Goal: Information Seeking & Learning: Find specific fact

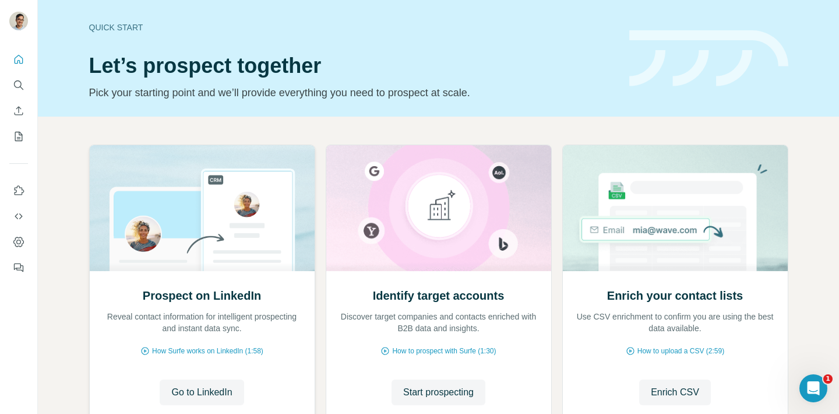
scroll to position [87, 0]
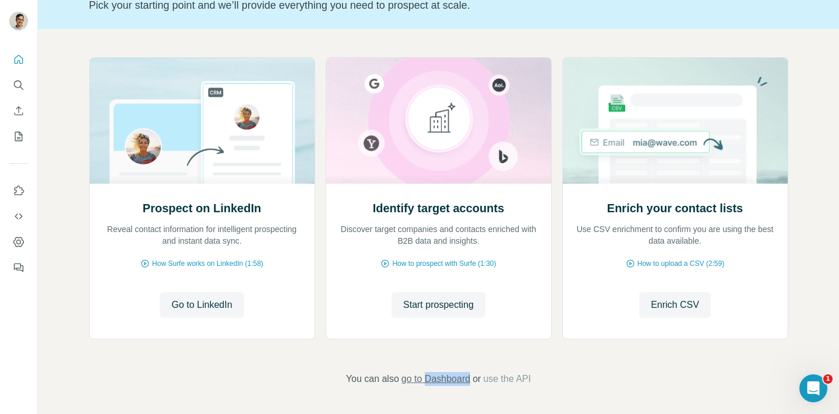
click at [430, 374] on span "go to Dashboard" at bounding box center [436, 379] width 69 height 14
click at [442, 302] on span "Start prospecting" at bounding box center [438, 305] width 71 height 14
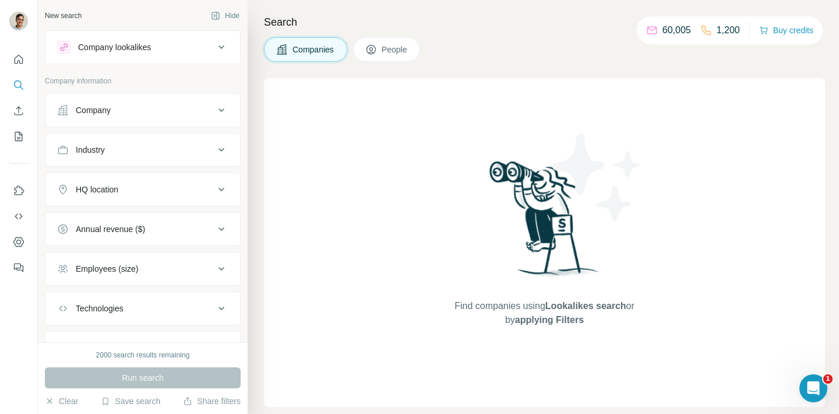
scroll to position [14, 0]
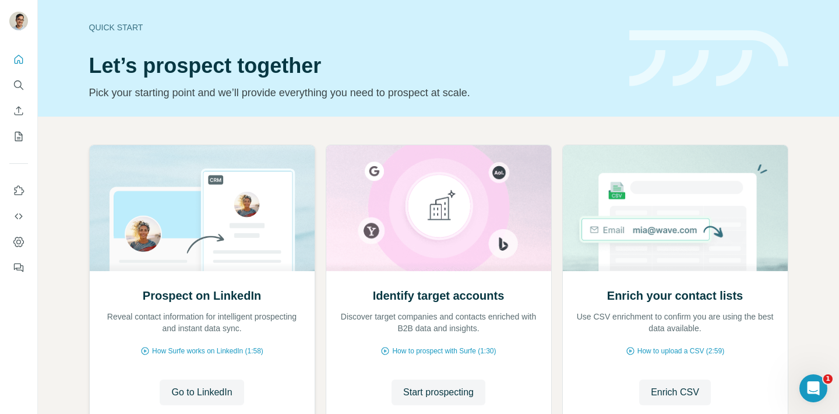
scroll to position [87, 0]
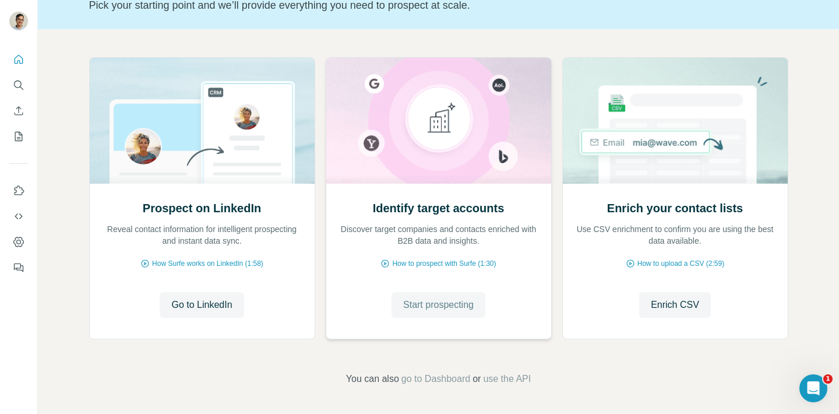
click at [422, 294] on button "Start prospecting" at bounding box center [439, 305] width 94 height 26
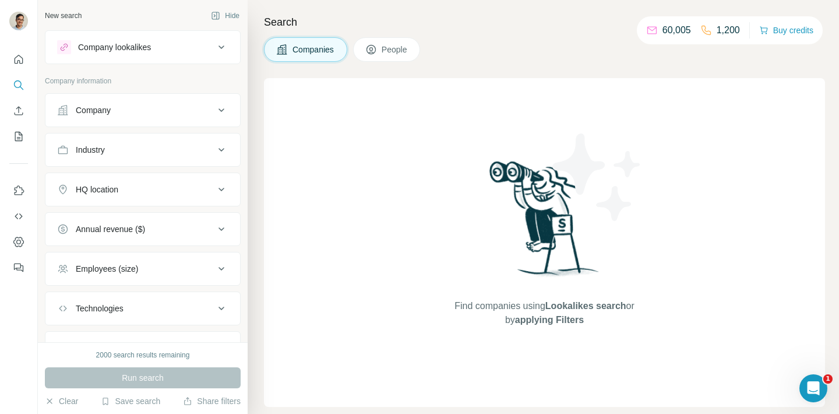
scroll to position [55, 0]
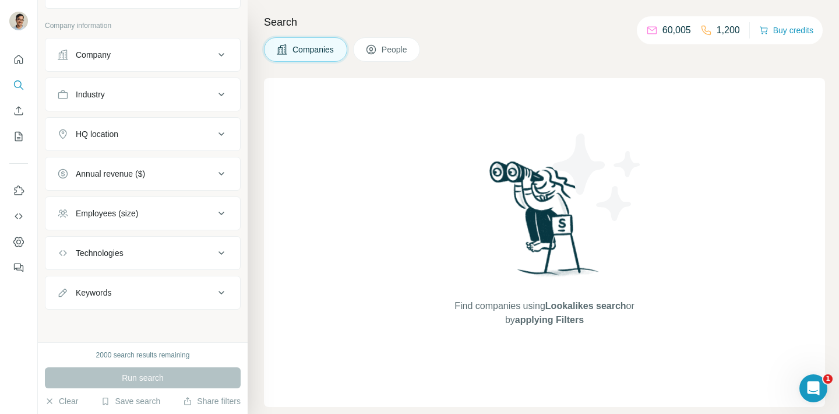
click at [189, 57] on div "Company" at bounding box center [135, 55] width 157 height 12
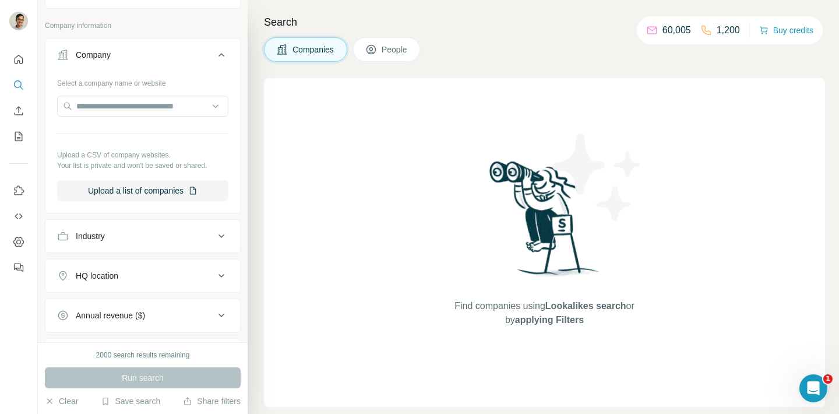
click at [189, 57] on div "Company" at bounding box center [135, 55] width 157 height 12
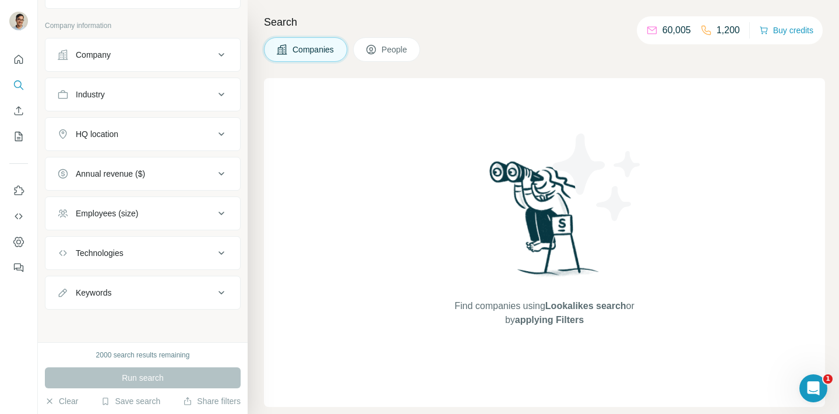
click at [166, 118] on div "HQ location" at bounding box center [143, 134] width 196 height 34
click at [170, 94] on div "Industry" at bounding box center [135, 95] width 157 height 12
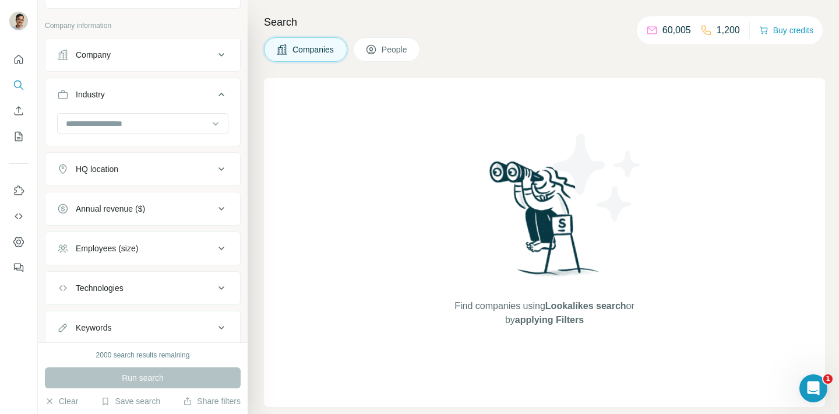
click at [170, 93] on div "Industry" at bounding box center [135, 95] width 157 height 12
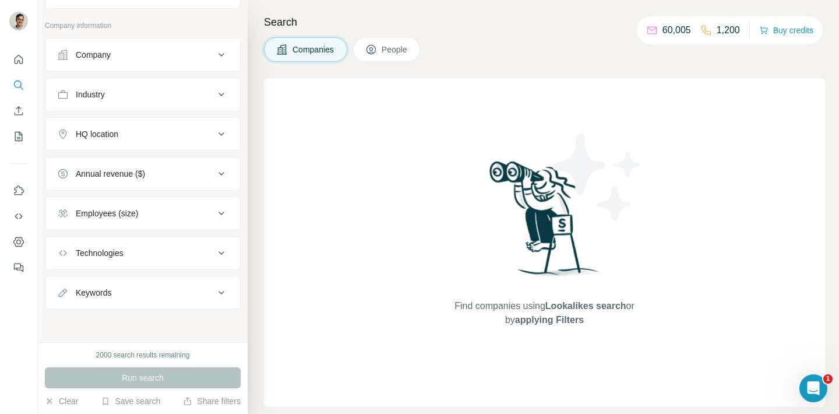
click at [155, 131] on div "HQ location" at bounding box center [135, 134] width 157 height 12
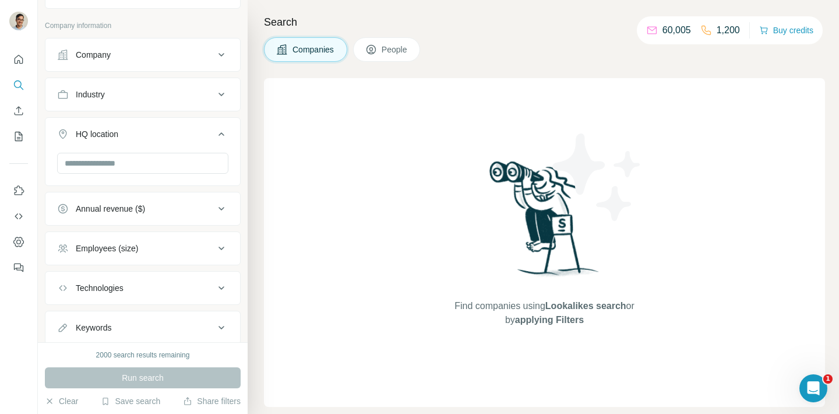
click at [155, 131] on div "HQ location" at bounding box center [135, 134] width 157 height 12
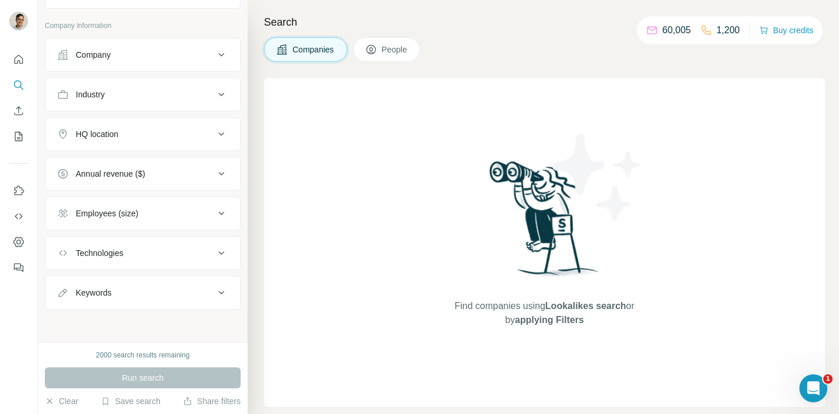
scroll to position [0, 0]
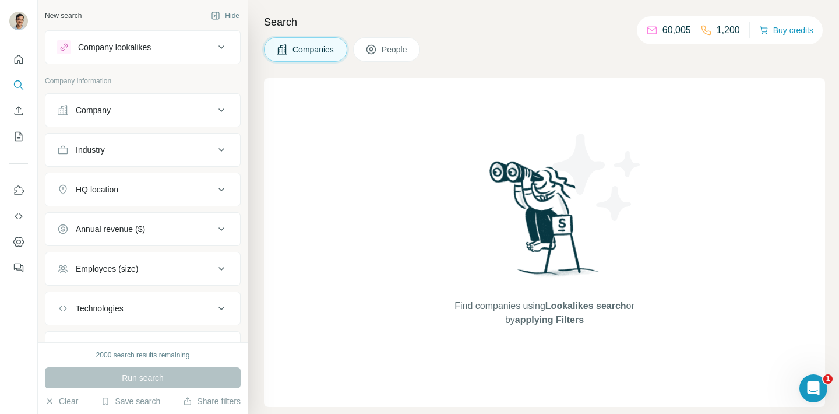
click at [162, 41] on div "Company lookalikes" at bounding box center [135, 47] width 157 height 14
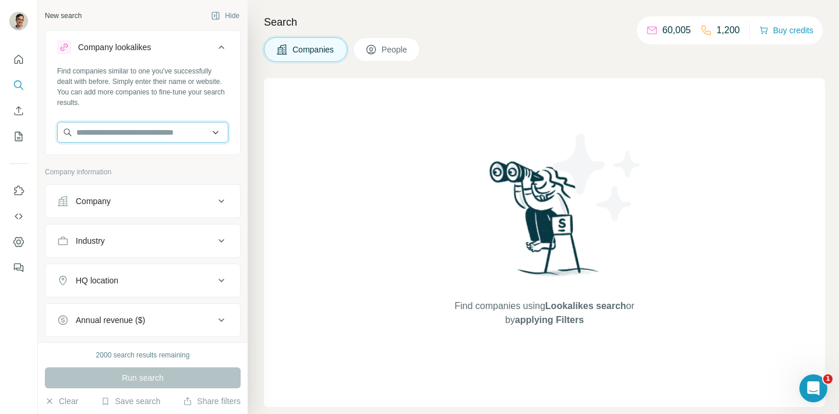
click at [161, 128] on input "text" at bounding box center [142, 132] width 171 height 21
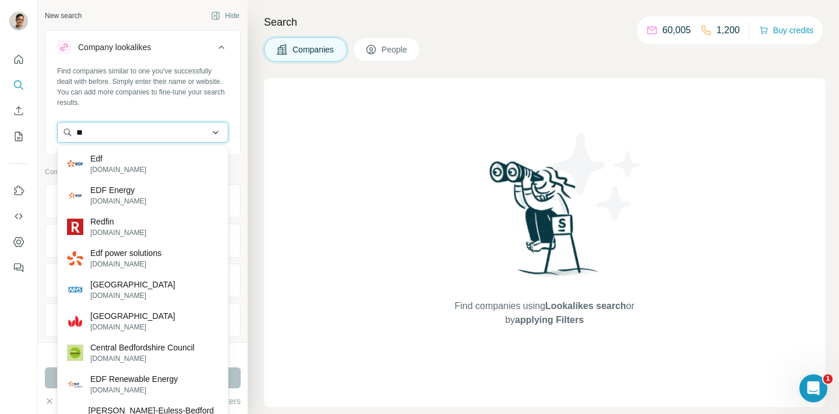
type input "*"
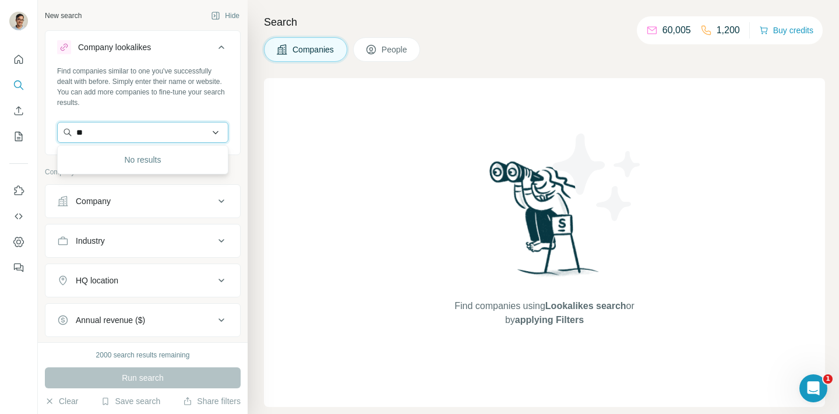
type input "*"
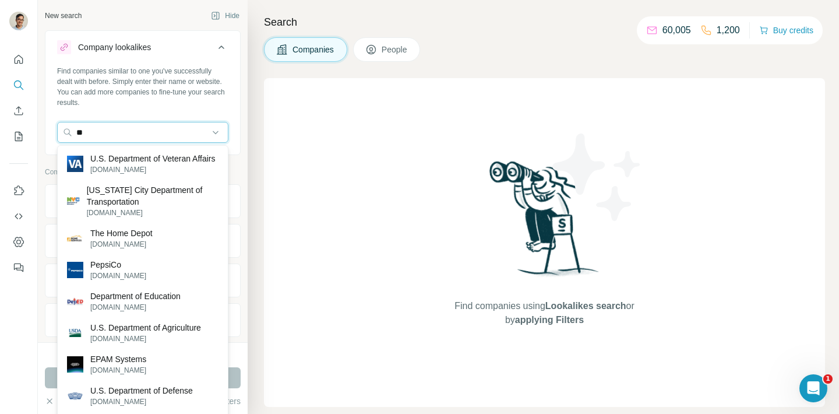
type input "*"
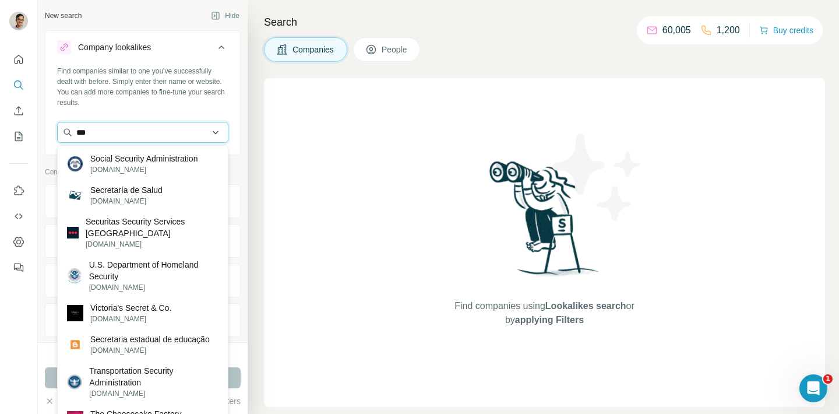
click at [136, 133] on input "***" at bounding box center [142, 132] width 171 height 21
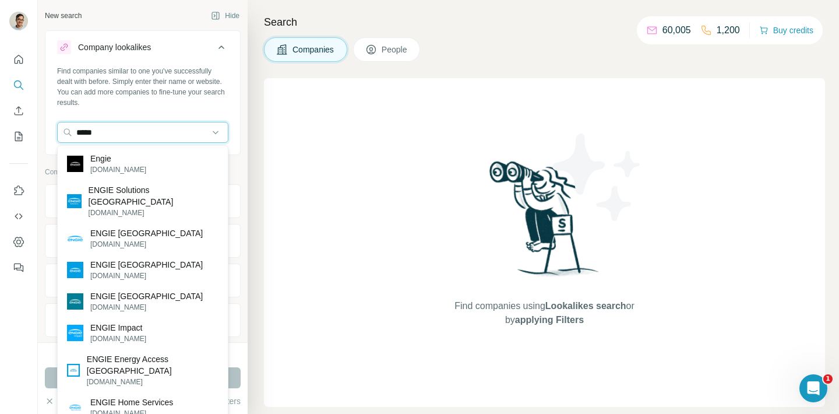
type input "*****"
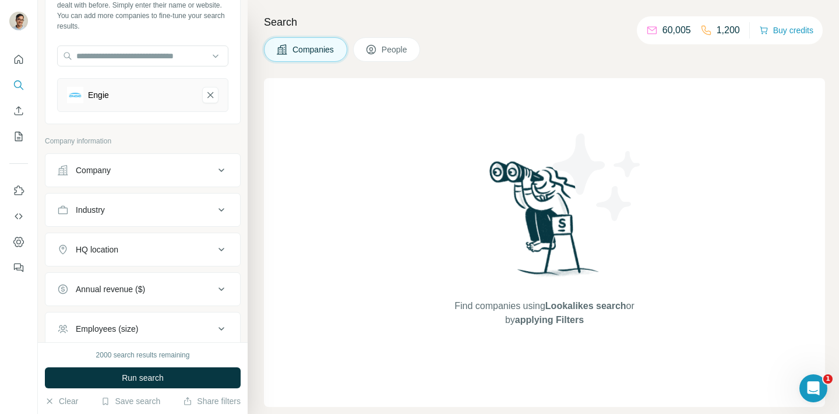
scroll to position [103, 0]
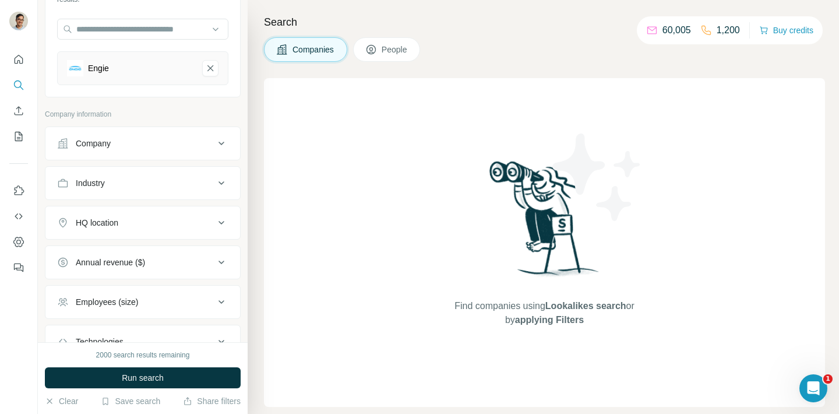
click at [216, 154] on button "Company" at bounding box center [142, 143] width 195 height 28
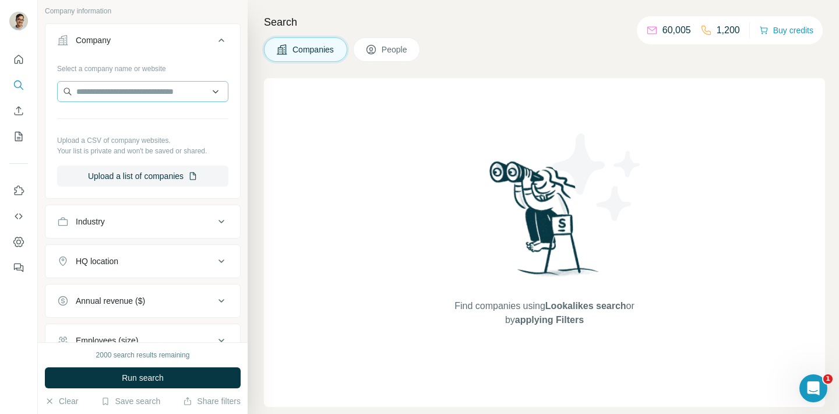
scroll to position [217, 0]
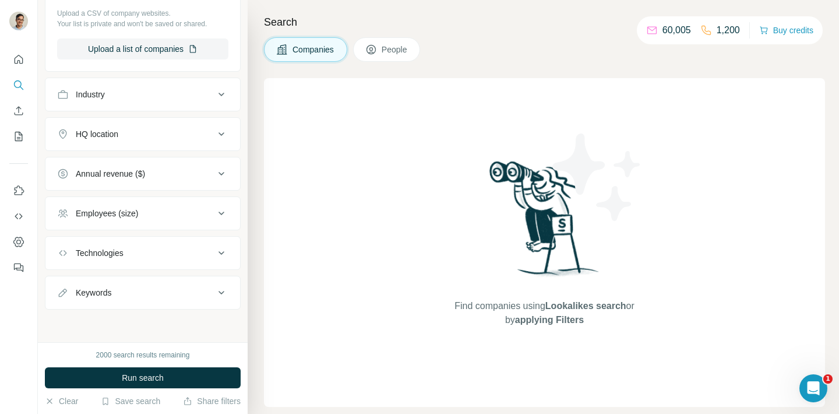
click at [163, 293] on div "Keywords" at bounding box center [135, 293] width 157 height 12
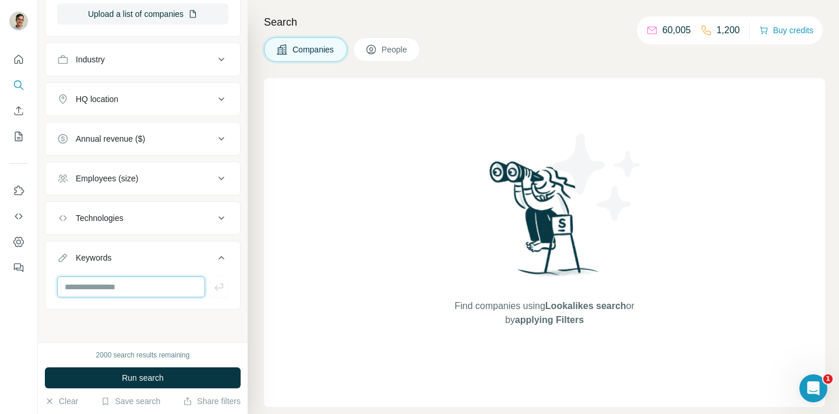
click at [163, 293] on input "text" at bounding box center [131, 286] width 148 height 21
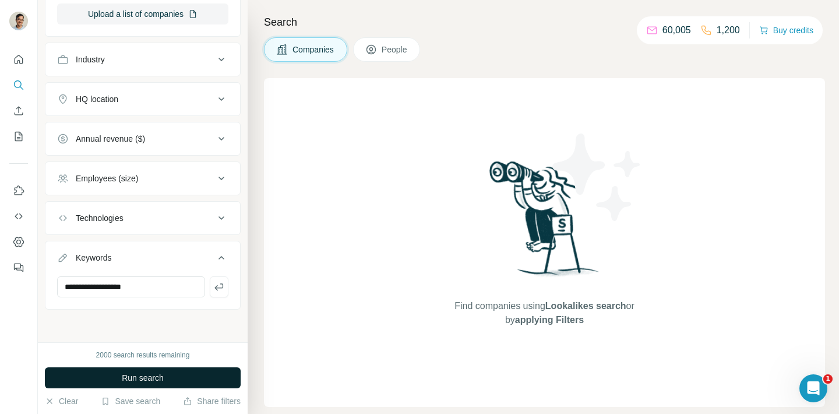
click at [156, 374] on span "Run search" at bounding box center [143, 378] width 42 height 12
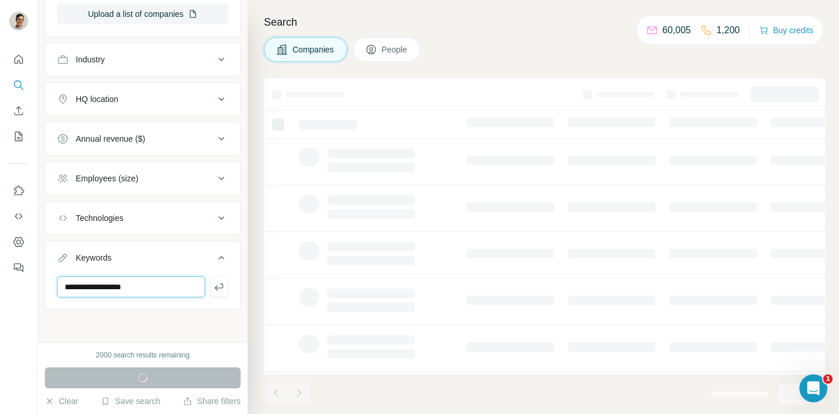
click at [66, 289] on input "**********" at bounding box center [131, 286] width 148 height 21
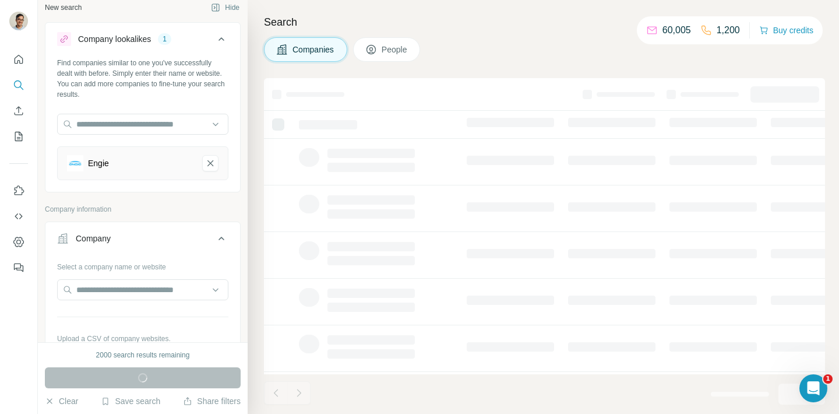
scroll to position [0, 0]
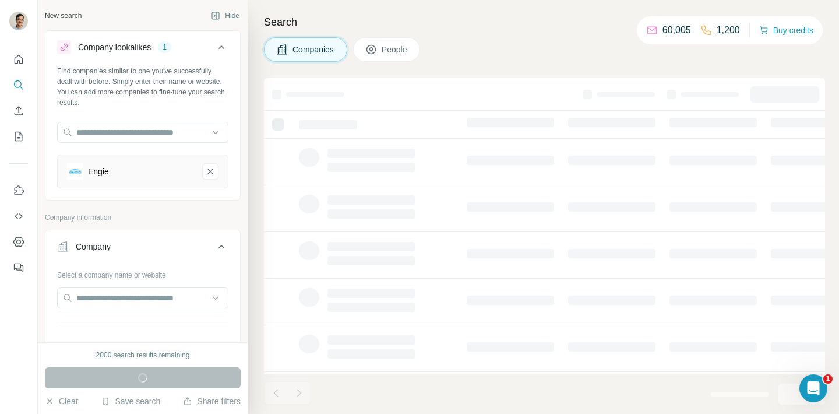
type input "**********"
click at [397, 55] on span "People" at bounding box center [395, 50] width 27 height 12
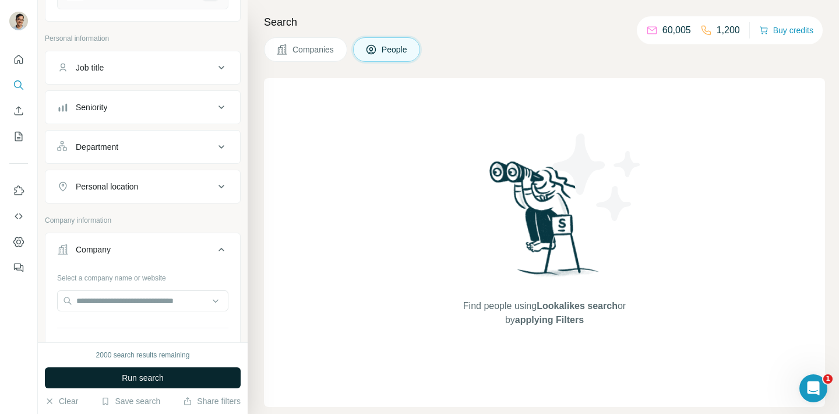
scroll to position [174, 0]
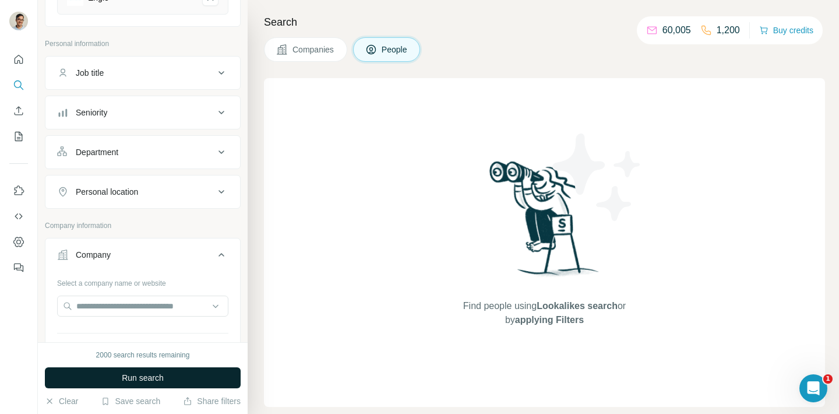
click at [190, 72] on div "Job title" at bounding box center [135, 73] width 157 height 12
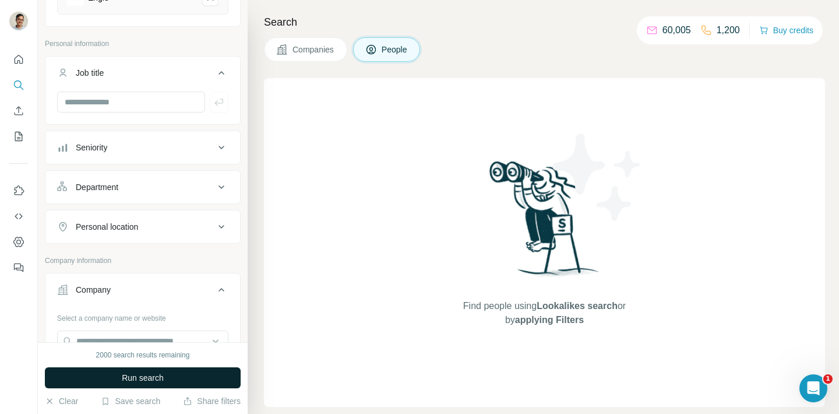
scroll to position [669, 0]
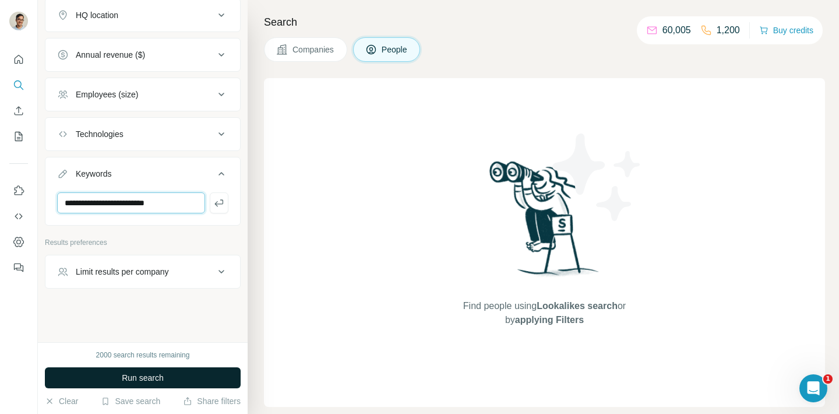
click at [145, 203] on input "**********" at bounding box center [131, 202] width 148 height 21
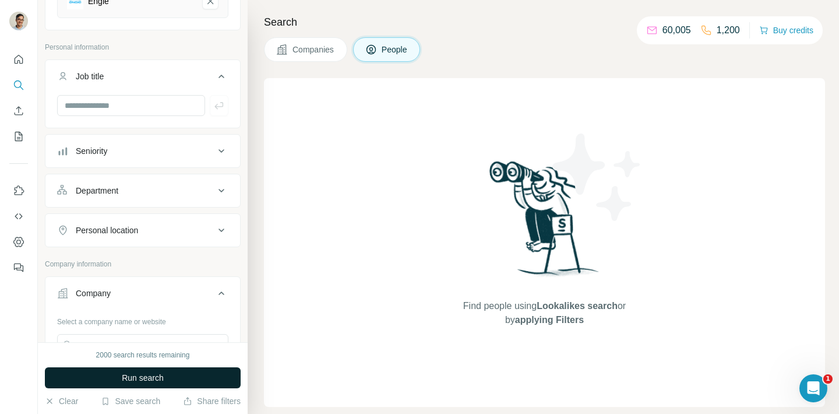
scroll to position [0, 0]
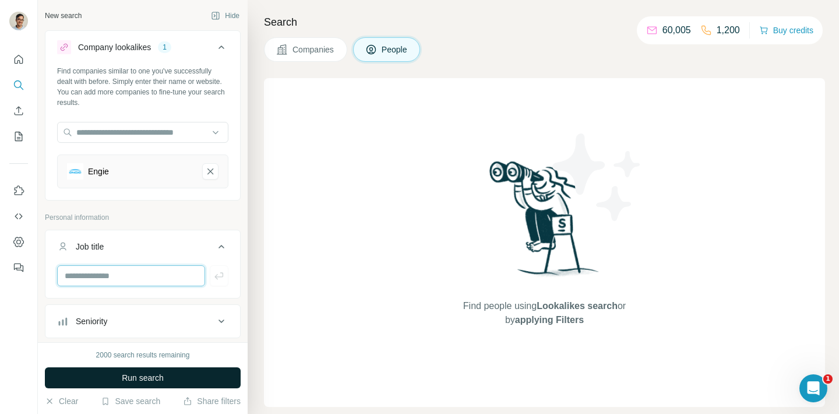
click at [145, 273] on input "text" at bounding box center [131, 275] width 148 height 21
paste input "**********"
type input "**********"
click at [170, 378] on button "Run search" at bounding box center [143, 377] width 196 height 21
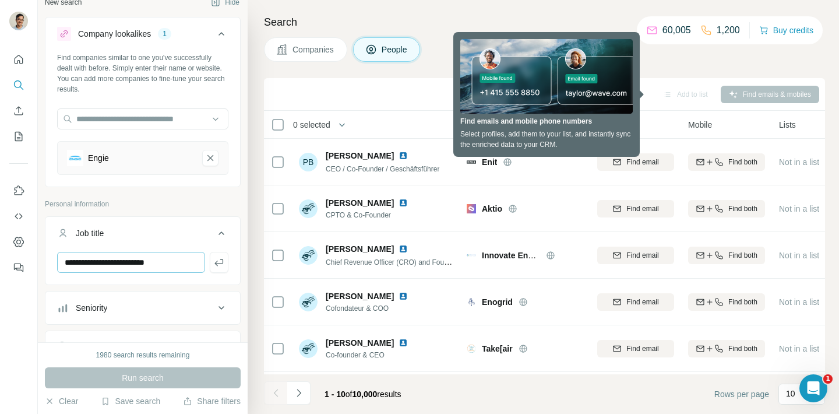
scroll to position [14, 0]
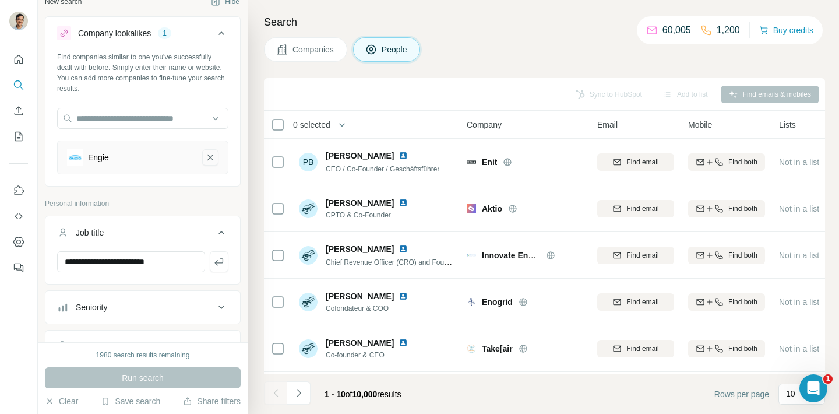
click at [211, 155] on icon "Engie-remove-button" at bounding box center [210, 158] width 10 height 12
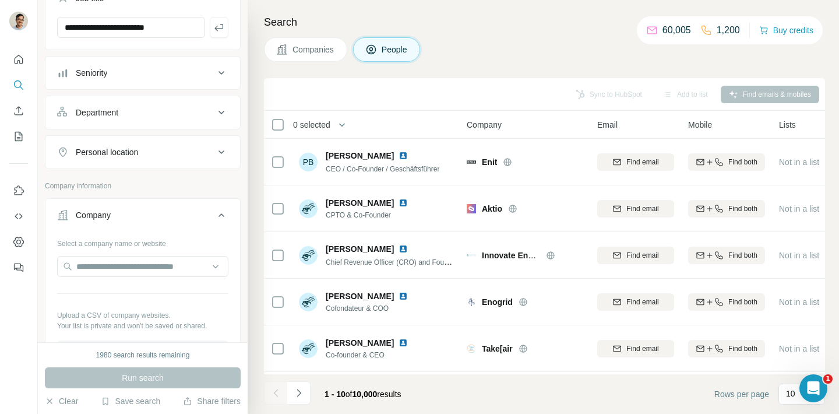
scroll to position [215, 0]
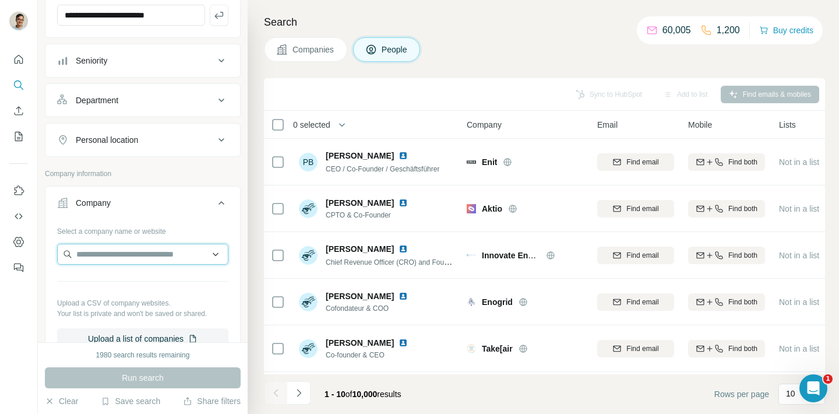
click at [170, 252] on input "text" at bounding box center [142, 254] width 171 height 21
type input "*"
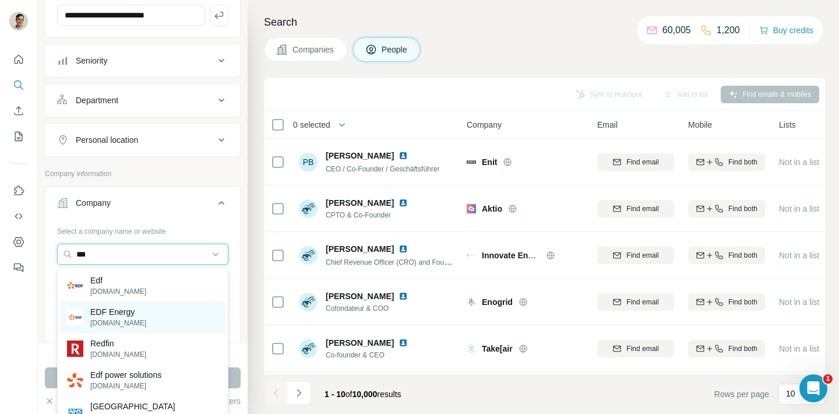
type input "***"
click at [142, 316] on div "EDF Energy [DOMAIN_NAME]" at bounding box center [143, 316] width 166 height 31
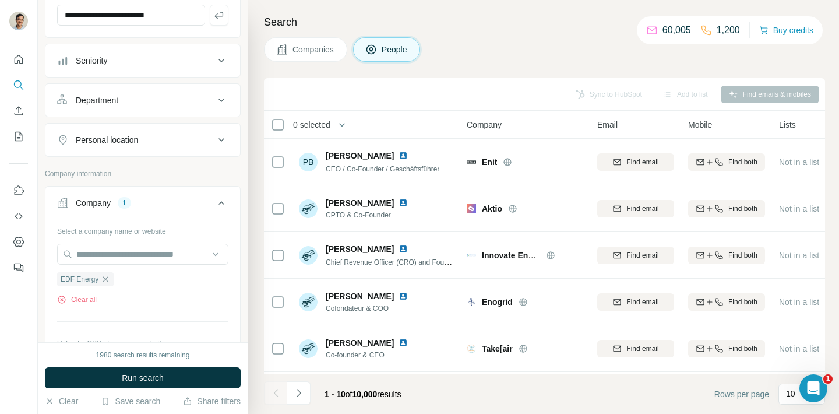
click at [192, 138] on div "Personal location" at bounding box center [135, 140] width 157 height 12
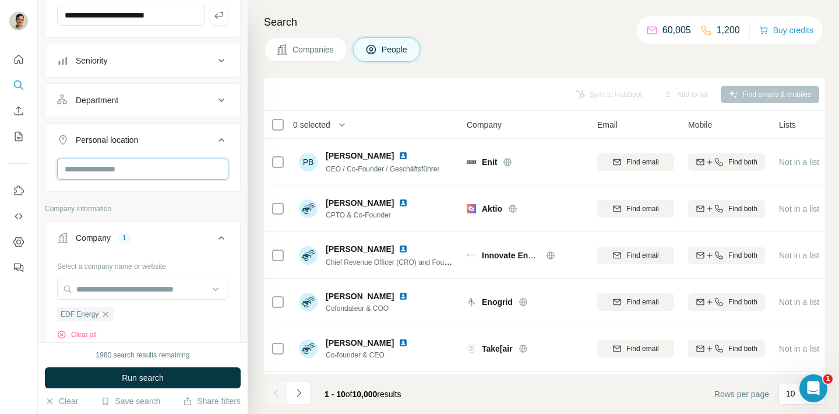
click at [154, 171] on input "text" at bounding box center [142, 169] width 171 height 21
type input "***"
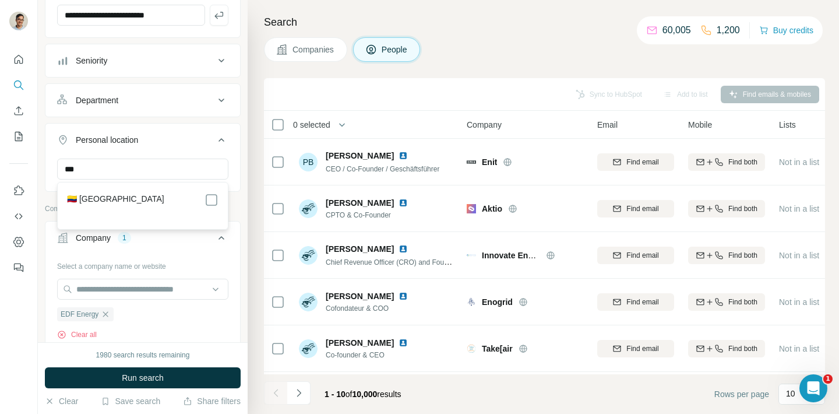
click at [203, 199] on div "🇨🇴 [GEOGRAPHIC_DATA]" at bounding box center [143, 200] width 152 height 14
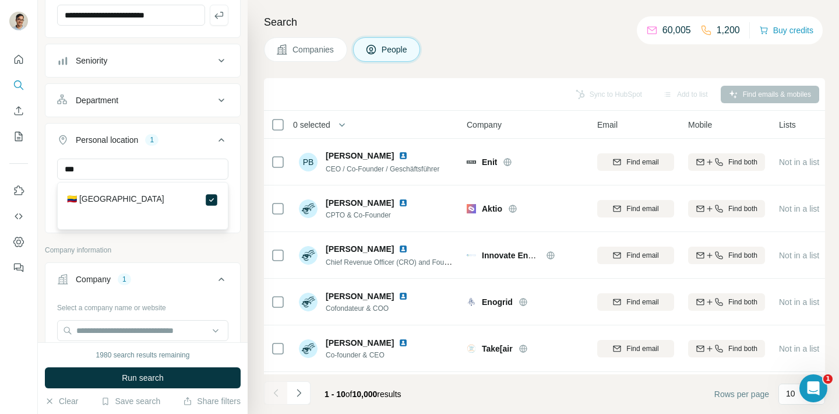
click at [167, 247] on p "Company information" at bounding box center [143, 250] width 196 height 10
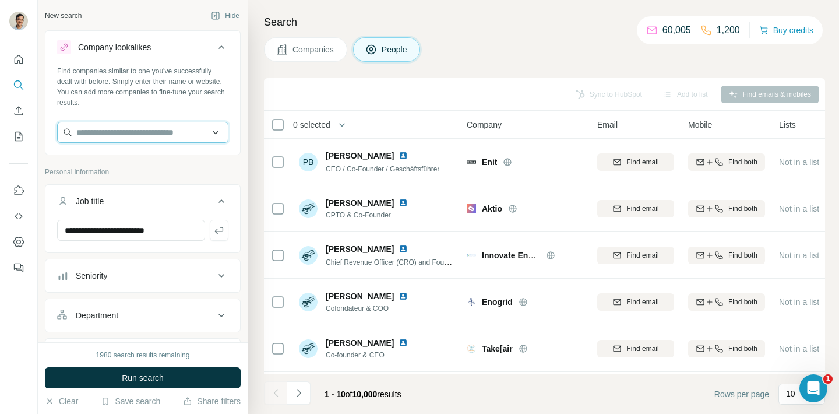
click at [154, 131] on input "text" at bounding box center [142, 132] width 171 height 21
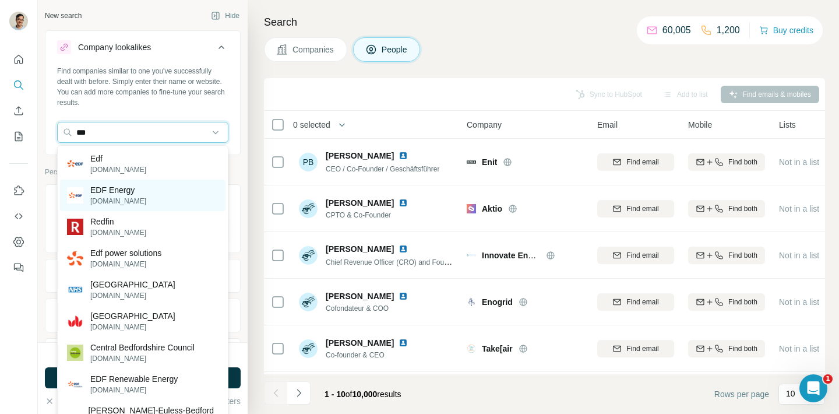
type input "***"
click at [119, 189] on p "EDF Energy" at bounding box center [118, 190] width 56 height 12
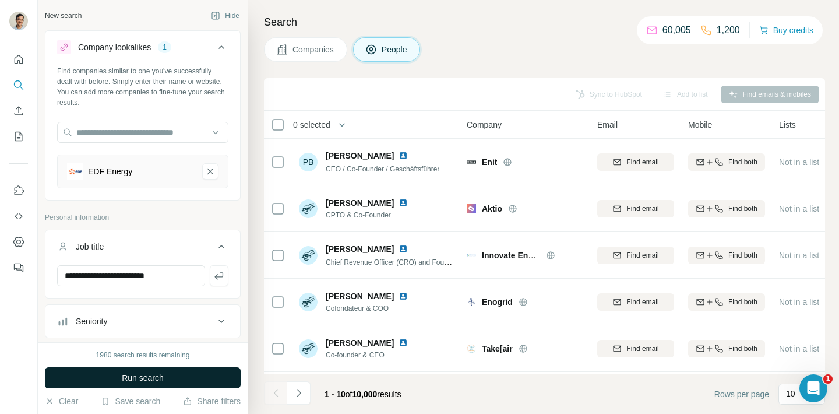
click at [142, 378] on span "Run search" at bounding box center [143, 378] width 42 height 12
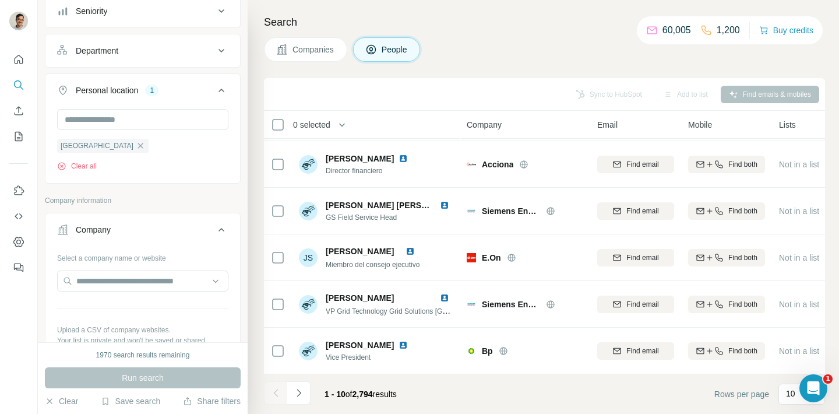
scroll to position [311, 0]
click at [149, 278] on input "text" at bounding box center [142, 280] width 171 height 21
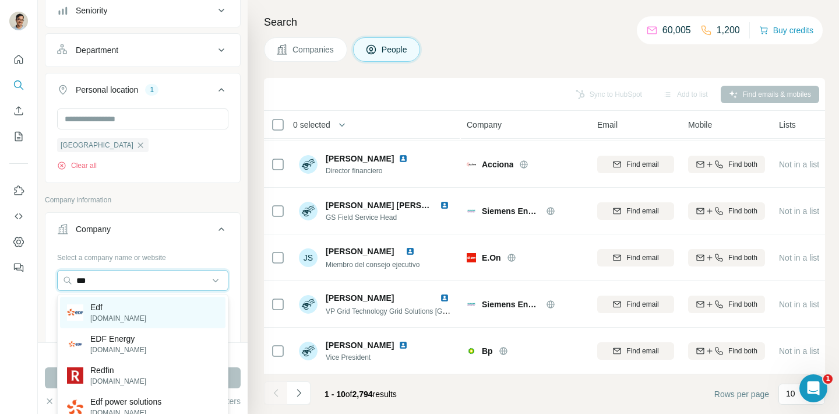
type input "***"
click at [129, 302] on div "Edf [DOMAIN_NAME]" at bounding box center [143, 312] width 166 height 31
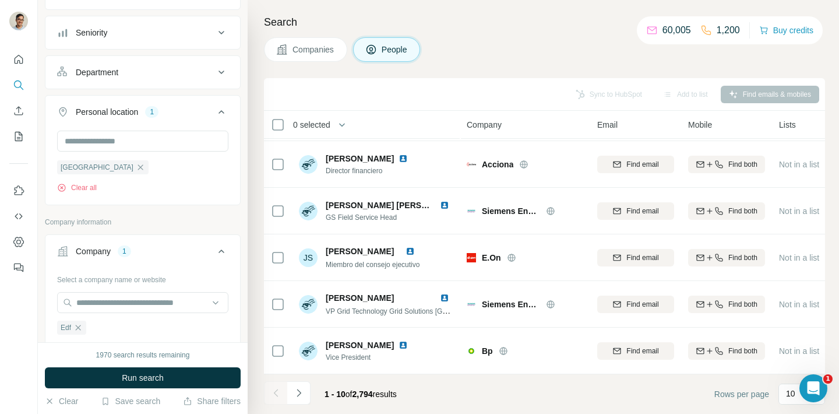
scroll to position [333, 0]
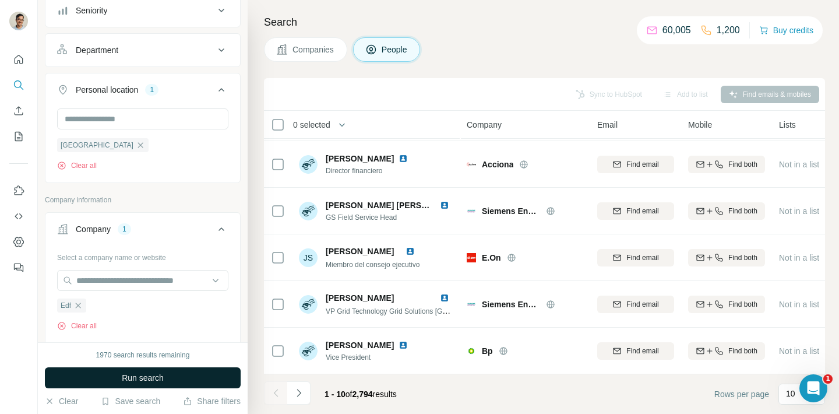
click at [149, 379] on span "Run search" at bounding box center [143, 378] width 42 height 12
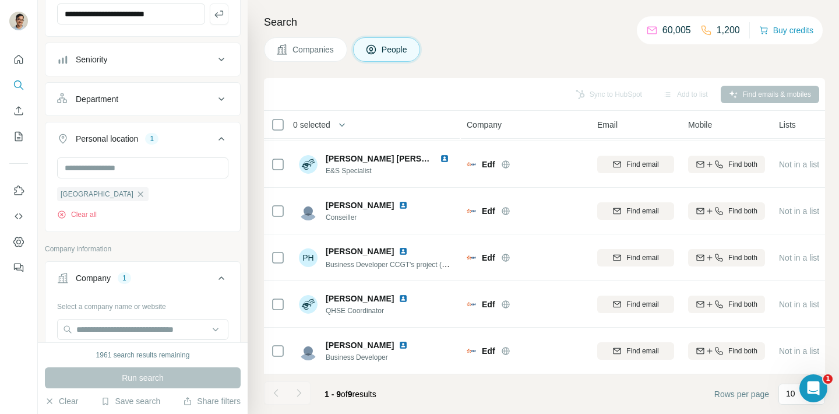
scroll to position [288, 0]
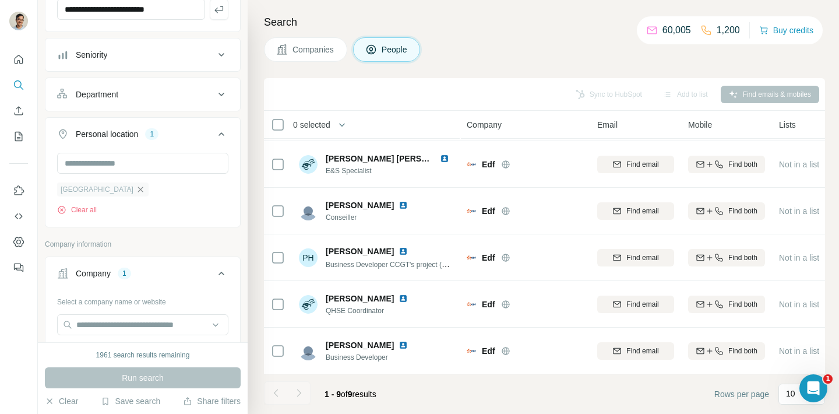
click at [136, 188] on icon "button" at bounding box center [140, 189] width 9 height 9
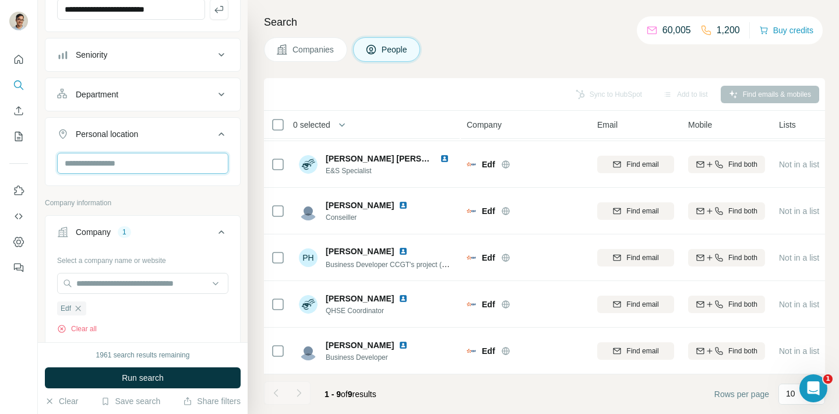
click at [124, 161] on input "text" at bounding box center [142, 163] width 171 height 21
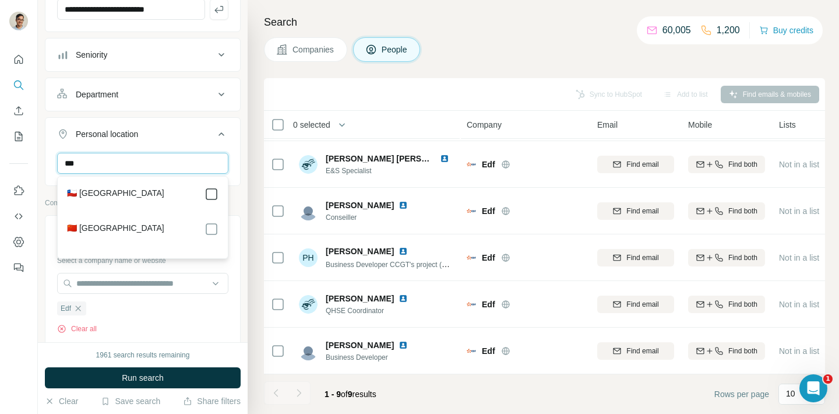
type input "***"
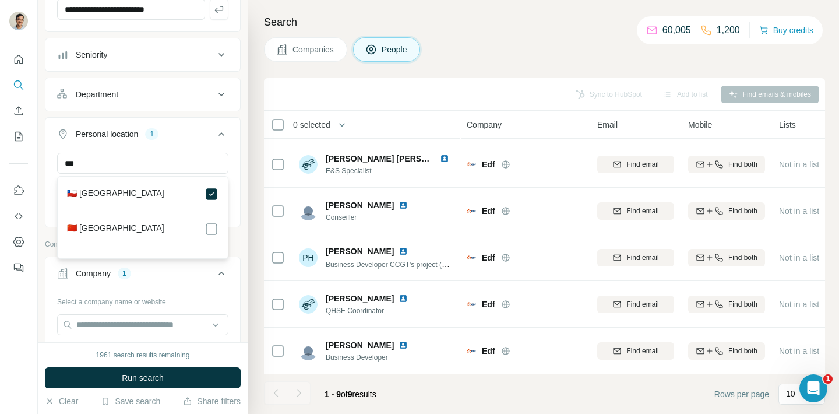
click at [238, 296] on div "Select a company name or website Edf Clear all Upload a CSV of company websites…" at bounding box center [142, 380] width 195 height 177
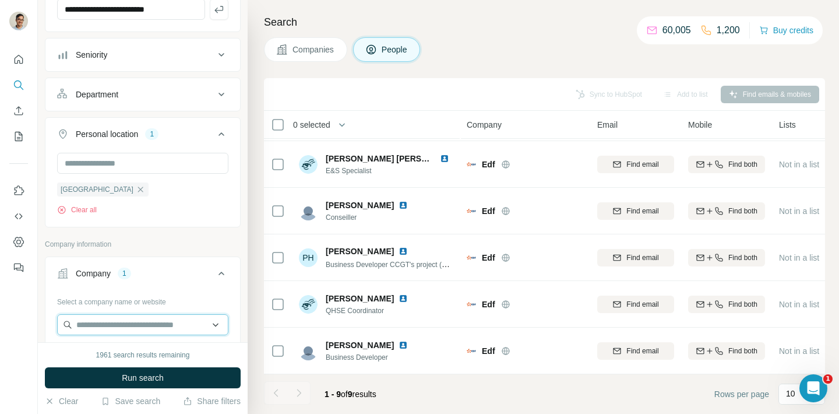
click at [175, 325] on input "text" at bounding box center [142, 324] width 171 height 21
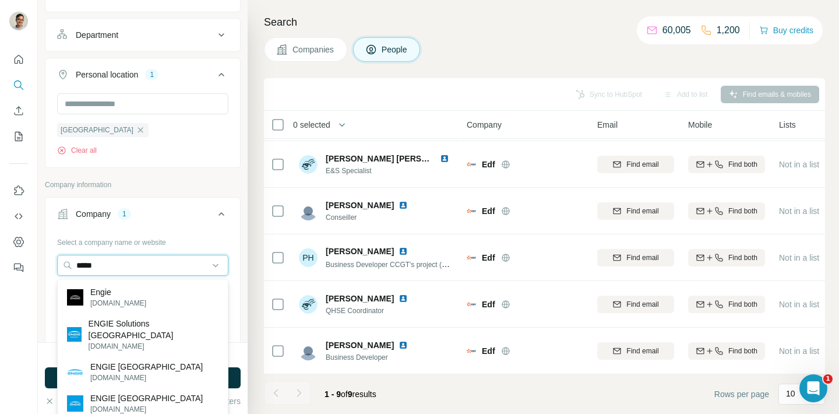
scroll to position [357, 0]
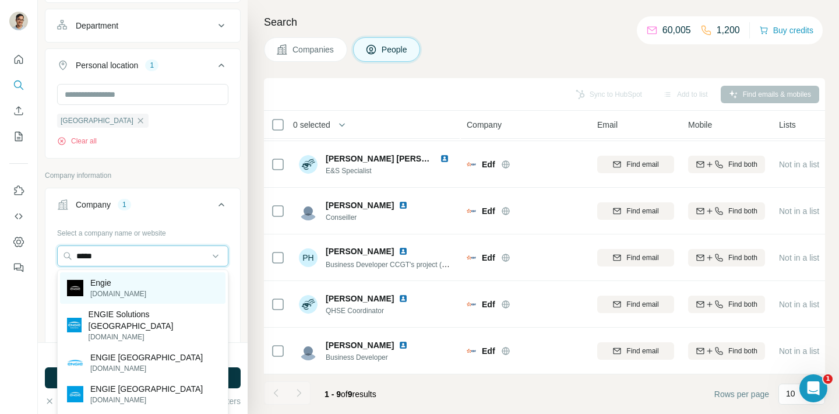
type input "*****"
click at [194, 286] on div "Engie [DOMAIN_NAME]" at bounding box center [143, 287] width 166 height 31
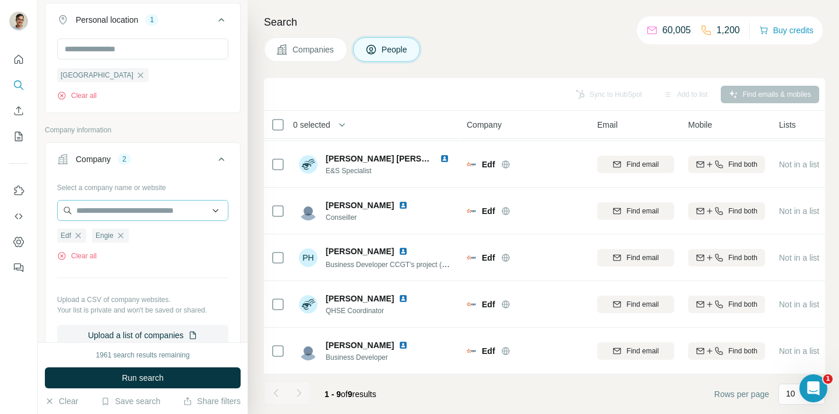
scroll to position [417, 0]
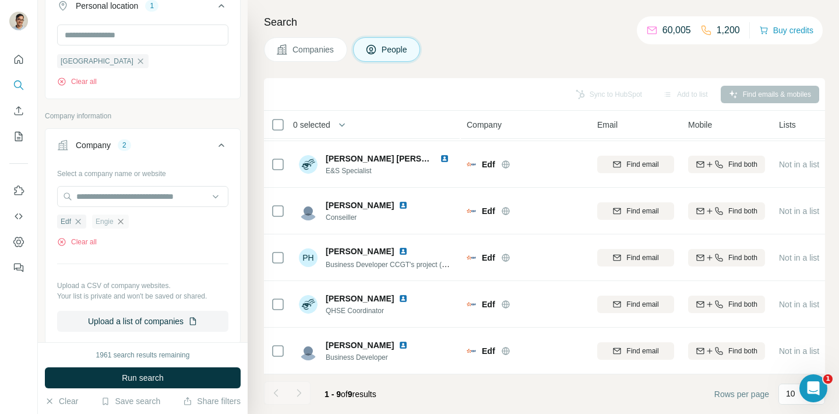
click at [123, 221] on icon "button" at bounding box center [120, 221] width 9 height 9
click at [177, 375] on button "Run search" at bounding box center [143, 377] width 196 height 21
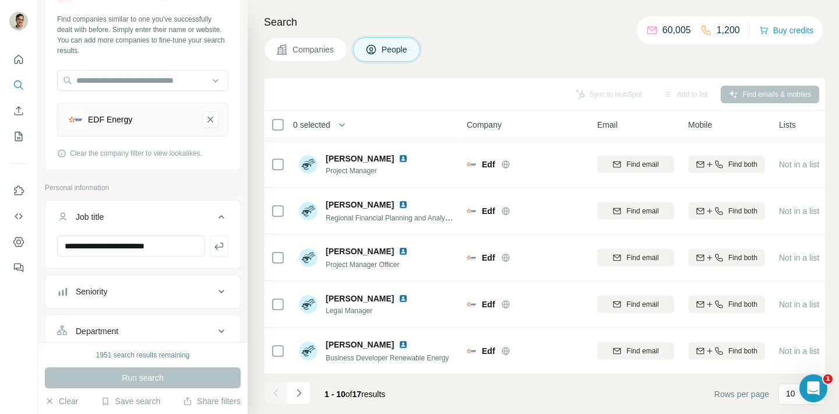
scroll to position [27, 0]
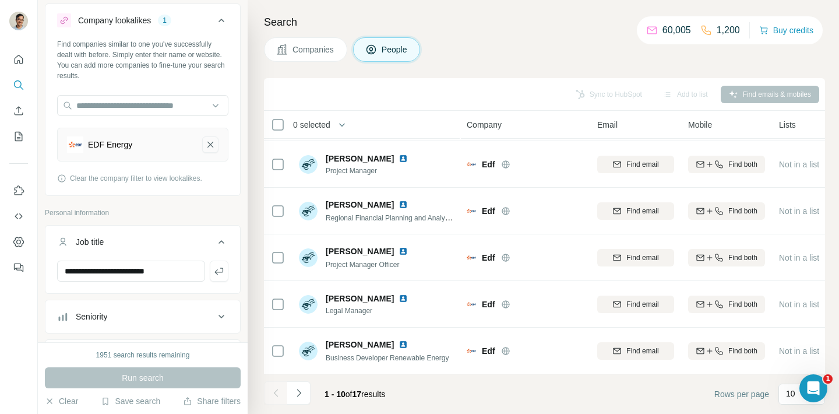
click at [207, 149] on icon "EDF Energy-remove-button" at bounding box center [210, 145] width 10 height 12
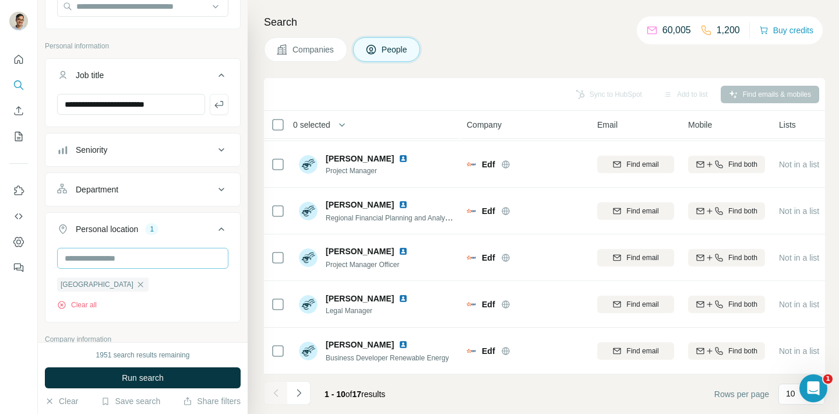
scroll to position [244, 0]
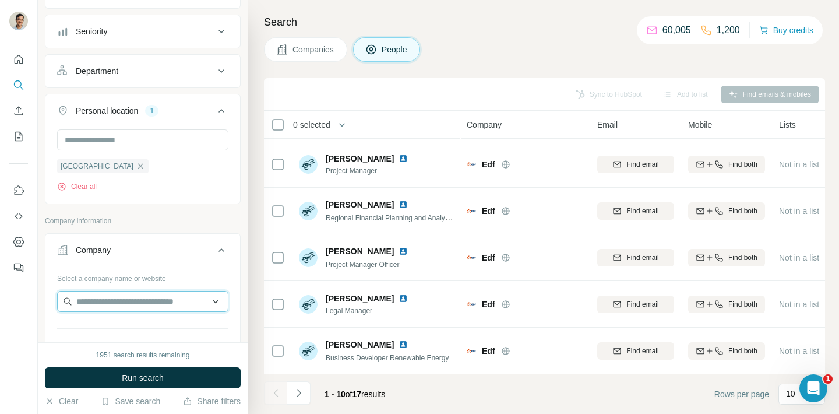
click at [132, 295] on input "text" at bounding box center [142, 301] width 171 height 21
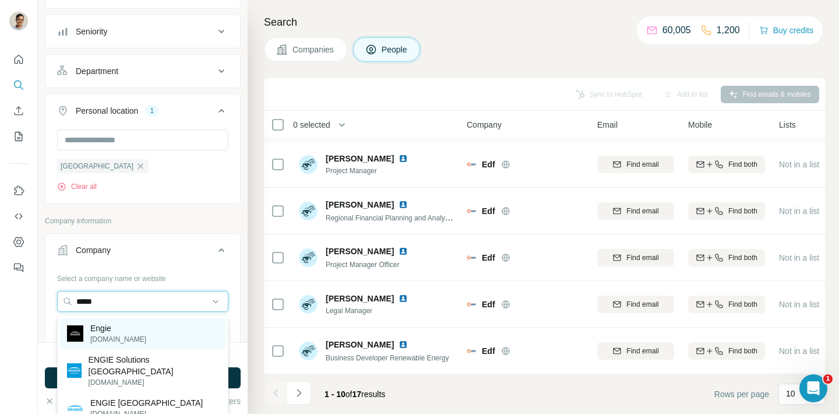
type input "*****"
click at [147, 327] on div "Engie [DOMAIN_NAME]" at bounding box center [143, 333] width 166 height 31
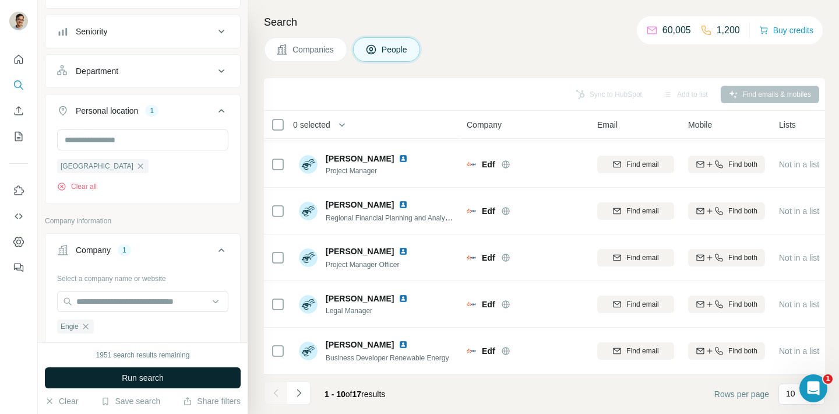
click at [161, 370] on button "Run search" at bounding box center [143, 377] width 196 height 21
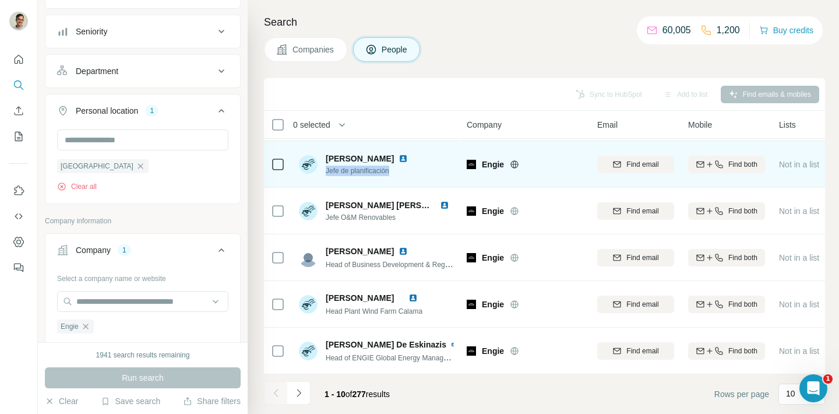
drag, startPoint x: 403, startPoint y: 171, endPoint x: 322, endPoint y: 171, distance: 81.0
click at [322, 171] on div "[PERSON_NAME] Jefe de planificación" at bounding box center [376, 164] width 155 height 32
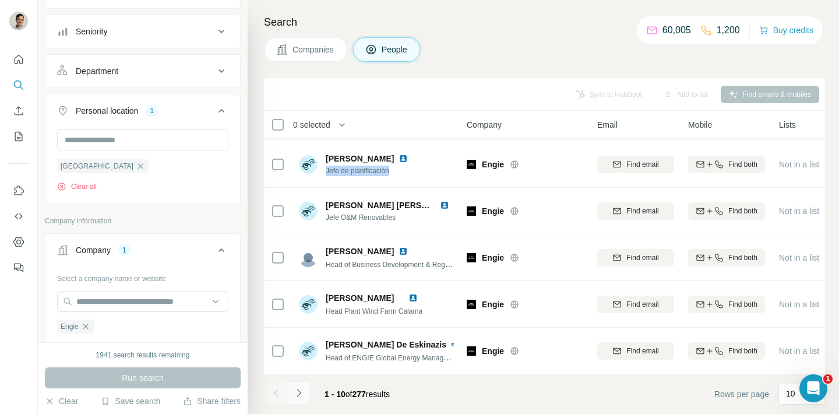
click at [302, 394] on icon "Navigate to next page" at bounding box center [299, 393] width 12 height 12
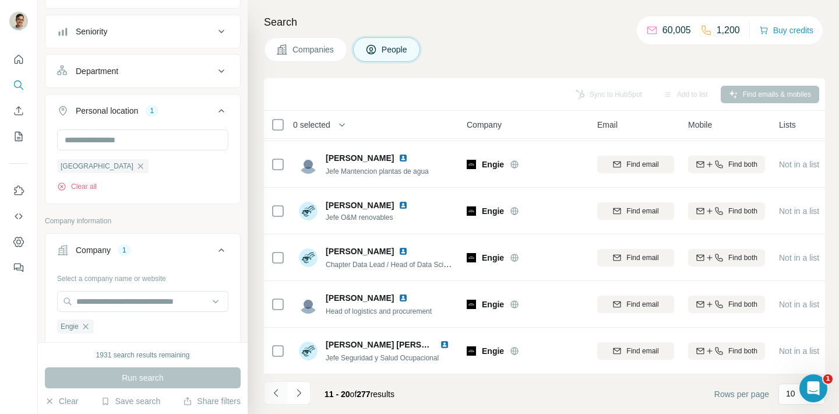
click at [276, 396] on icon "Navigate to previous page" at bounding box center [276, 393] width 12 height 12
click at [784, 392] on div "10" at bounding box center [802, 393] width 47 height 21
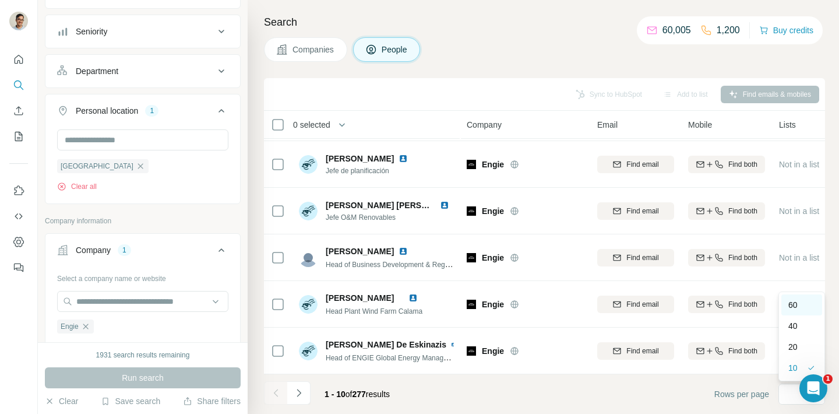
click at [796, 307] on p "60" at bounding box center [792, 305] width 9 height 12
click at [551, 64] on div "Search Companies People Sync to HubSpot Add to list Find emails & mobiles 0 sel…" at bounding box center [543, 207] width 591 height 414
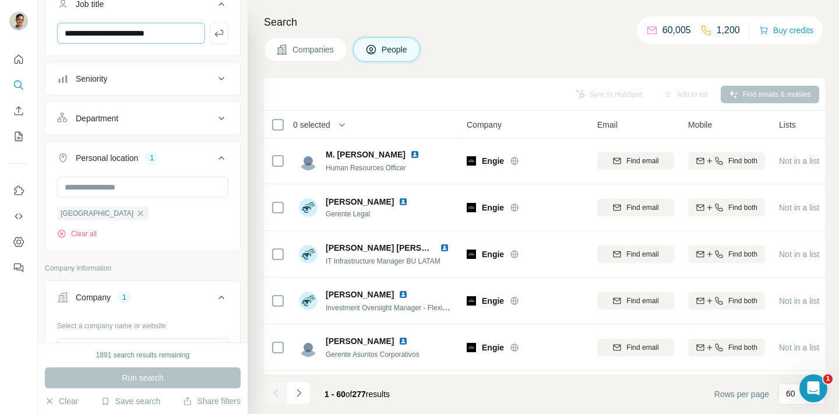
scroll to position [118, 0]
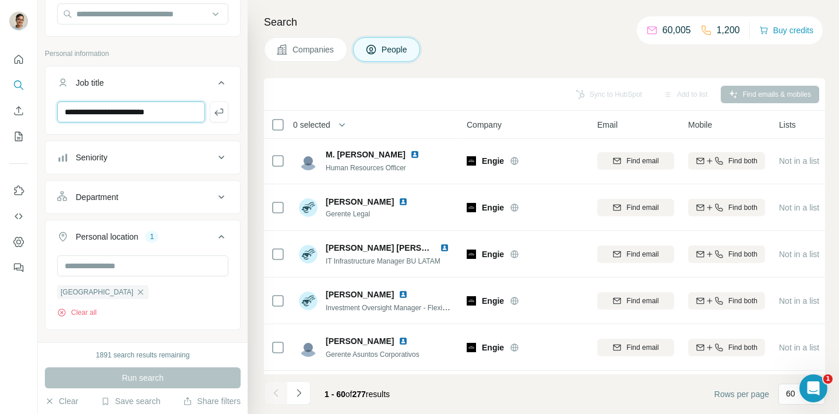
click at [134, 114] on input "**********" at bounding box center [131, 111] width 148 height 21
type input "**********"
click at [240, 267] on div "Personal location 1 [GEOGRAPHIC_DATA] Clear all" at bounding box center [143, 275] width 196 height 110
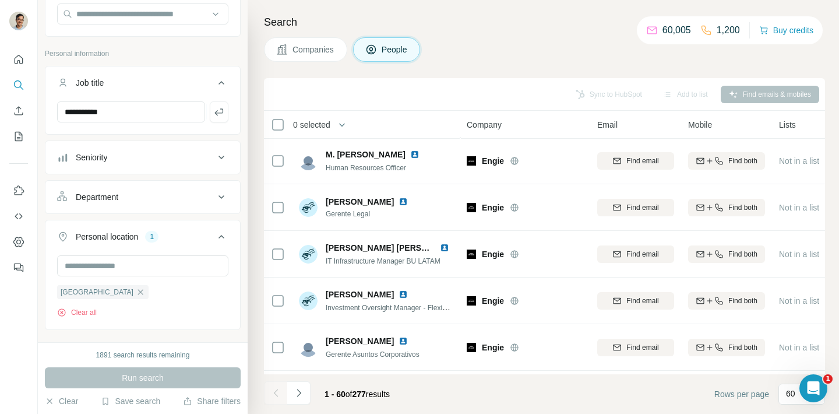
scroll to position [58, 0]
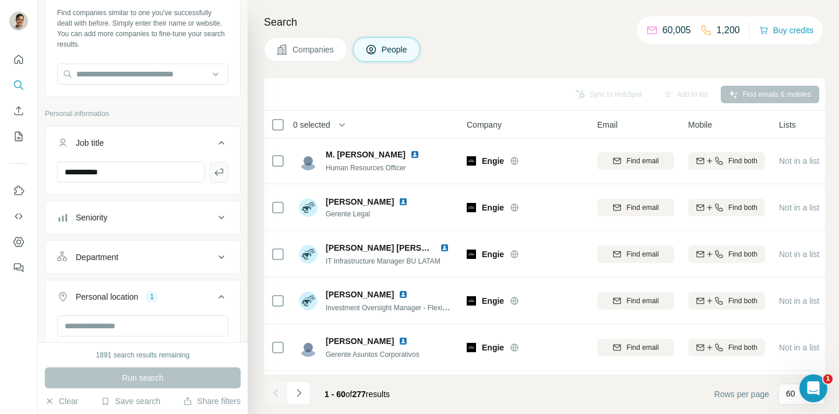
click at [220, 173] on icon "button" at bounding box center [219, 172] width 12 height 12
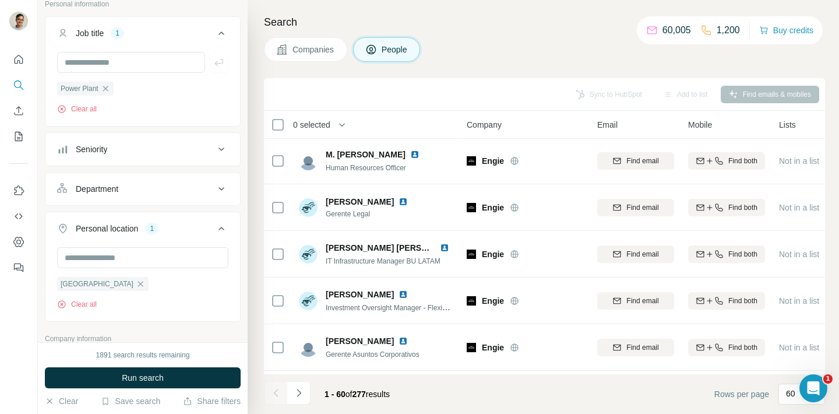
scroll to position [304, 0]
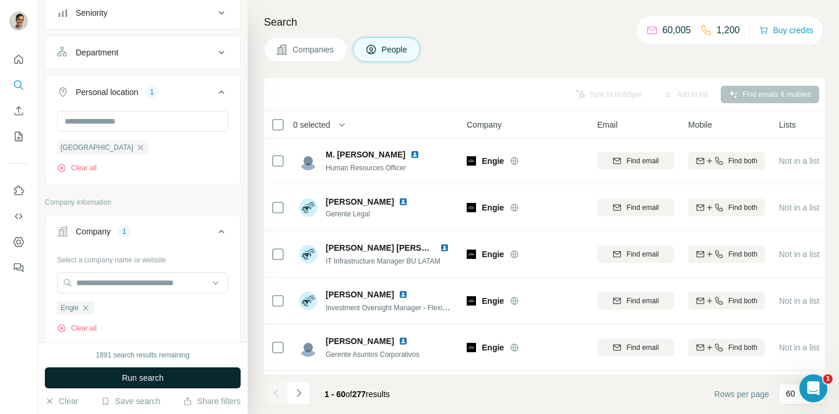
click at [158, 374] on span "Run search" at bounding box center [143, 378] width 42 height 12
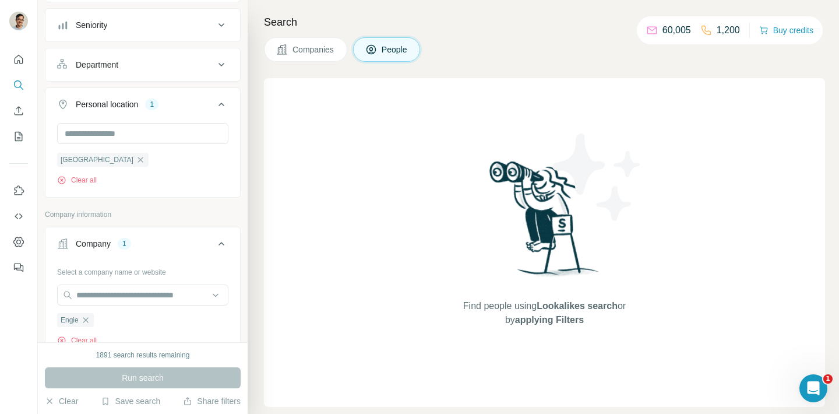
scroll to position [266, 0]
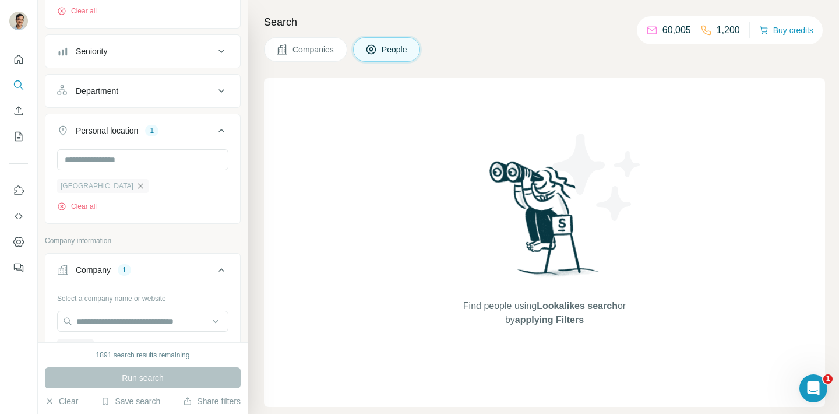
click at [136, 186] on icon "button" at bounding box center [140, 185] width 9 height 9
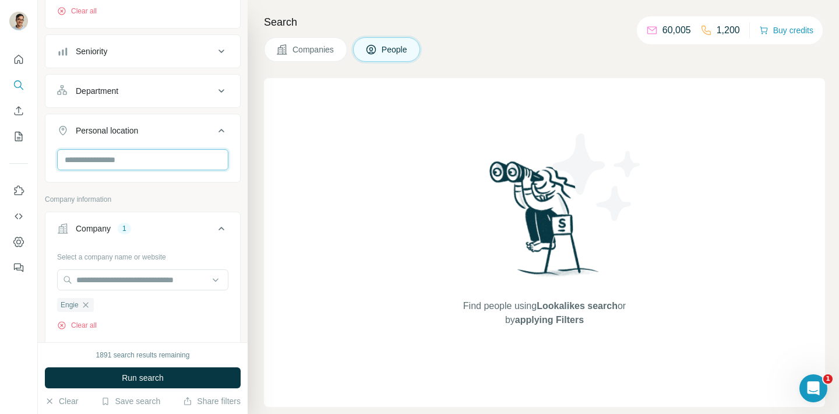
click at [103, 166] on input "text" at bounding box center [142, 159] width 171 height 21
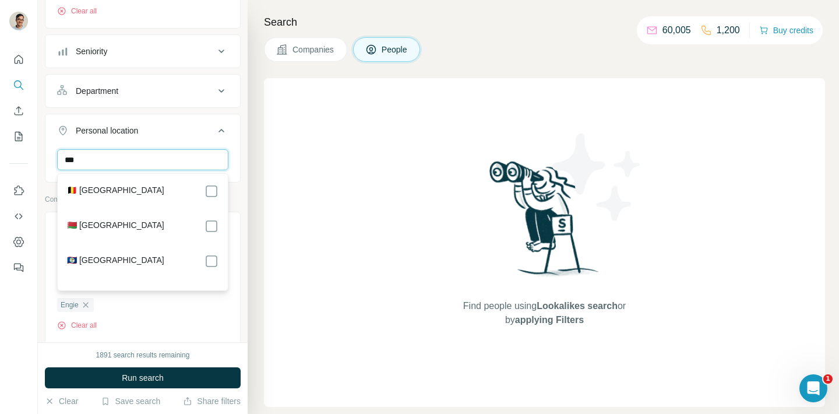
type input "***"
click at [234, 192] on div "*** [GEOGRAPHIC_DATA] Clear all" at bounding box center [142, 185] width 195 height 72
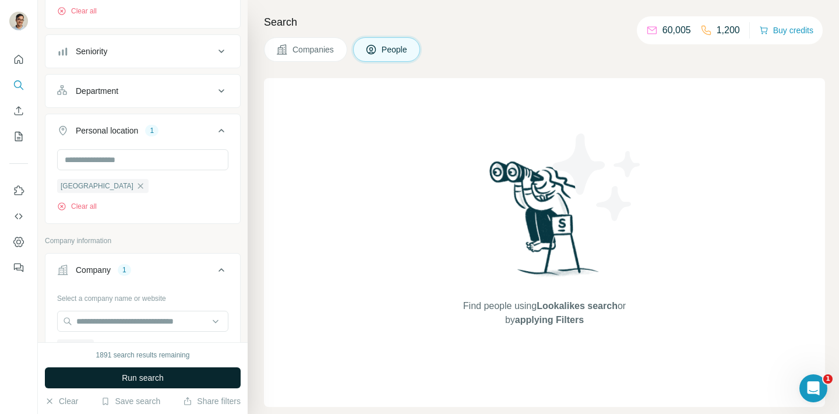
click at [145, 377] on span "Run search" at bounding box center [143, 378] width 42 height 12
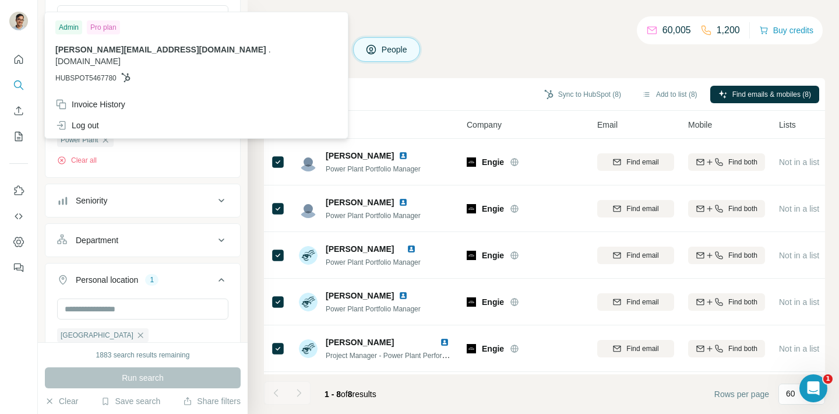
click at [15, 24] on img at bounding box center [18, 21] width 19 height 19
click at [86, 98] on div "Invoice History" at bounding box center [90, 104] width 70 height 12
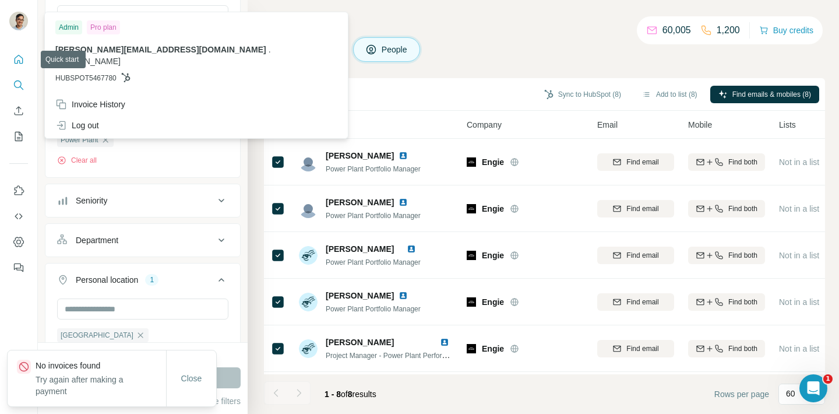
click at [16, 56] on icon "Quick start" at bounding box center [19, 60] width 12 height 12
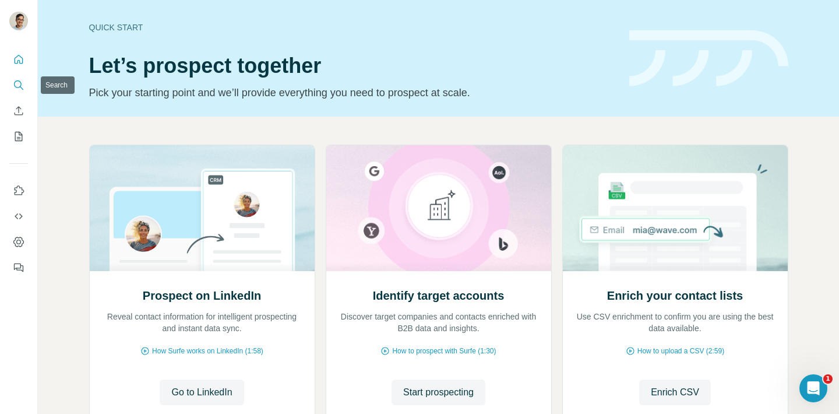
click at [19, 81] on icon "Search" at bounding box center [18, 84] width 8 height 8
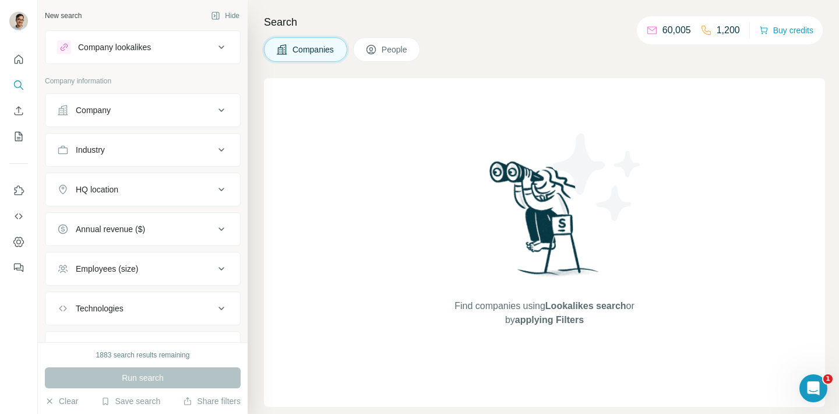
click at [378, 55] on button "People" at bounding box center [387, 49] width 68 height 24
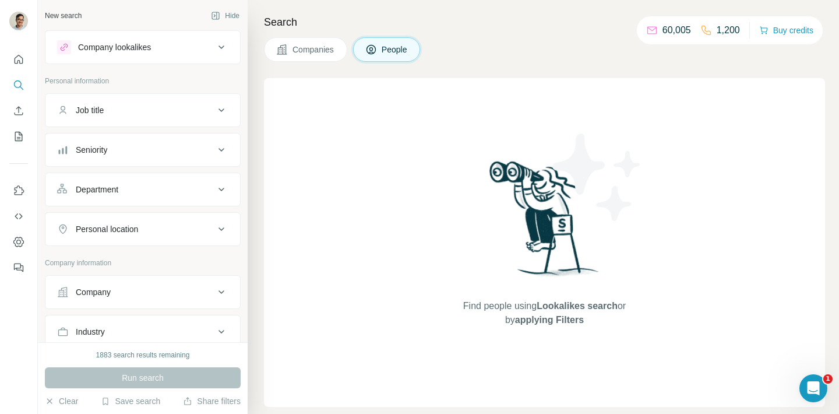
click at [265, 65] on div "Search Companies People Find people using Lookalikes search or by applying Filt…" at bounding box center [543, 207] width 591 height 414
